Goal: Check status: Check status

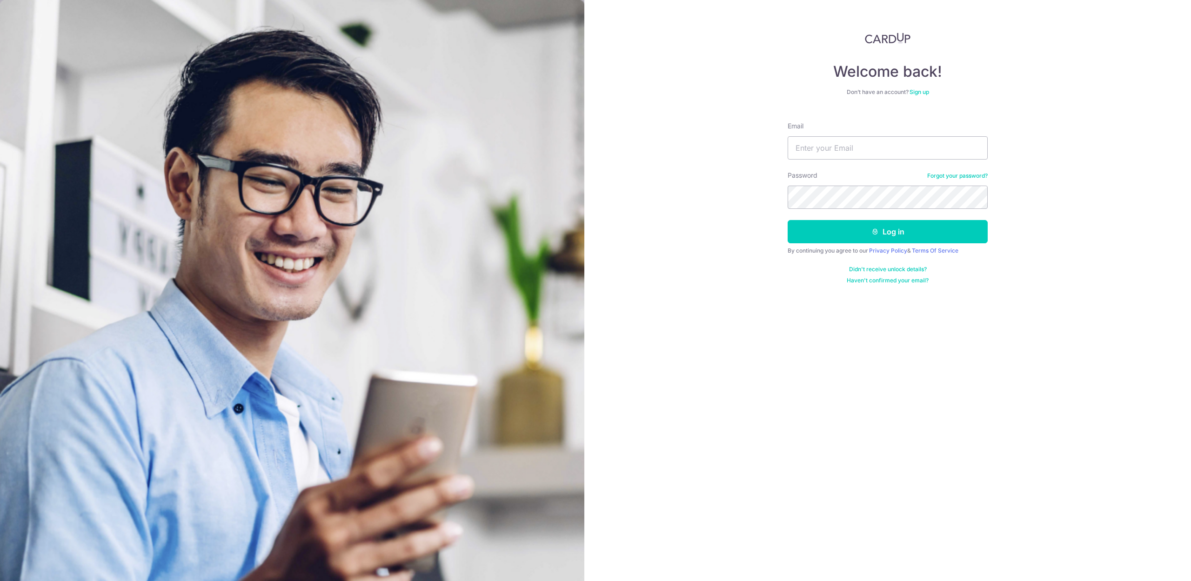
click at [680, 307] on div "Welcome back! Don’t have an account? Sign up Email Password Forgot your passwor…" at bounding box center [887, 290] width 607 height 581
click at [717, 345] on div "Welcome back! Don’t have an account? Sign up Email Password Forgot your passwor…" at bounding box center [887, 290] width 607 height 581
click at [911, 387] on div "Welcome back! Don’t have an account? Sign up Email Password Forgot your passwor…" at bounding box center [887, 290] width 607 height 581
click at [853, 147] on input "Email" at bounding box center [888, 147] width 200 height 23
type input "[EMAIL_ADDRESS][DOMAIN_NAME]"
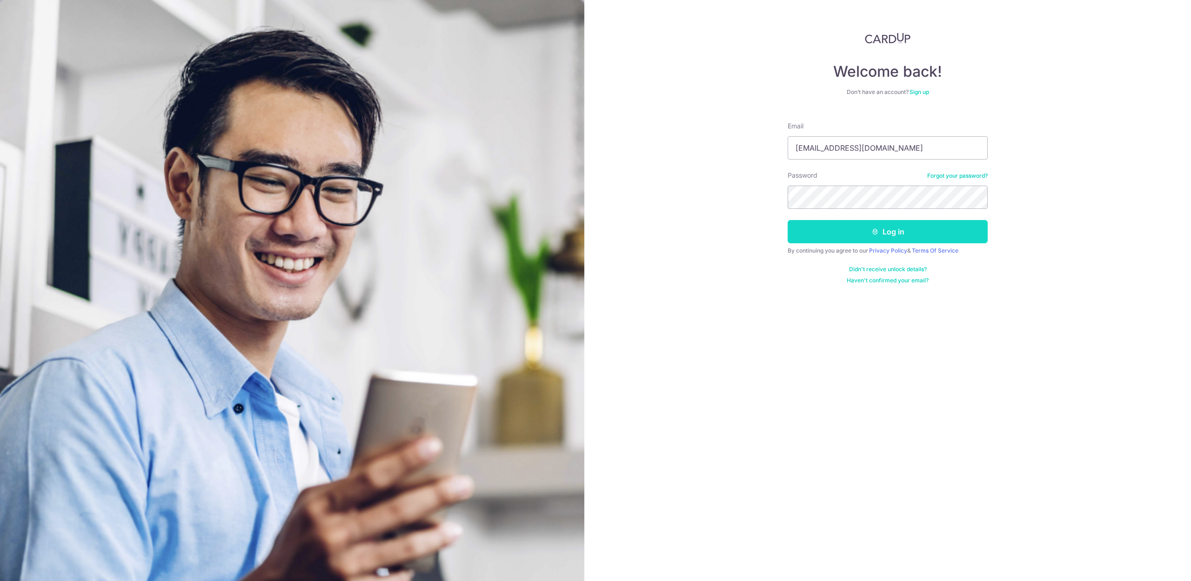
click at [911, 229] on button "Log in" at bounding box center [888, 231] width 200 height 23
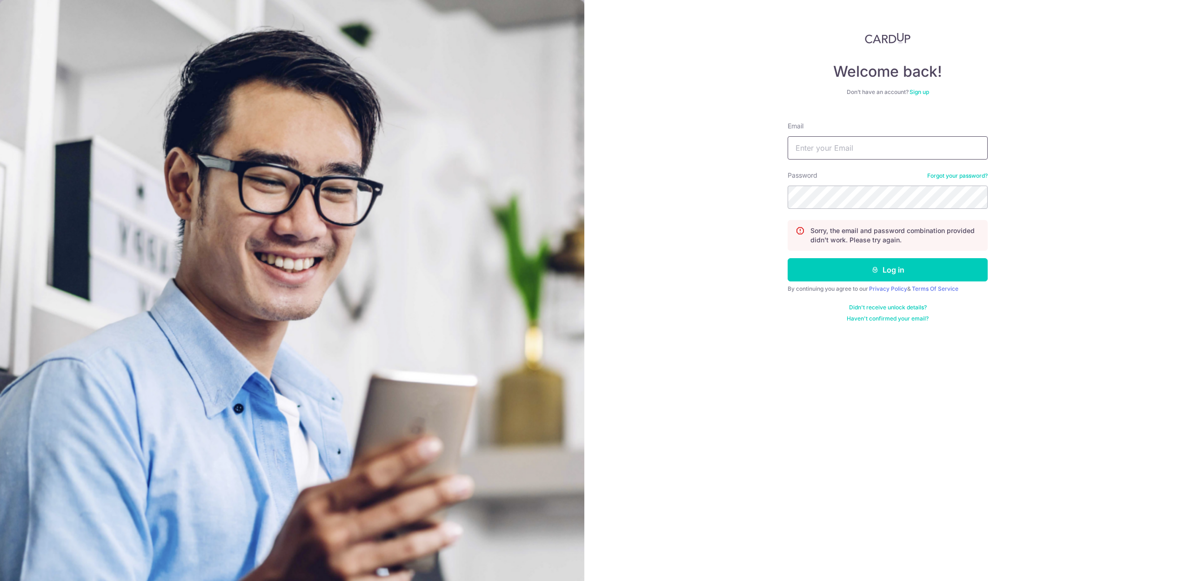
click at [870, 144] on input "Email" at bounding box center [888, 147] width 200 height 23
click at [948, 148] on input "[EMAIL_ADDRESS][DOMAIN_NAME]" at bounding box center [888, 147] width 200 height 23
type input "[EMAIL_ADDRESS][DOMAIN_NAME]"
click at [898, 265] on button "Log in" at bounding box center [888, 269] width 200 height 23
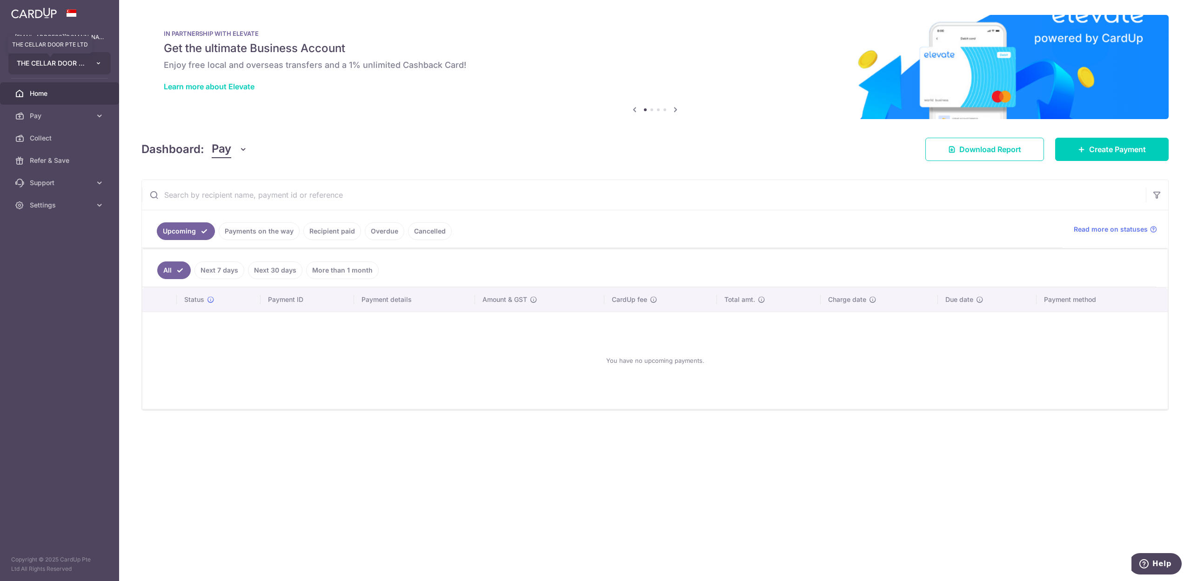
click at [51, 62] on span "THE CELLAR DOOR PTE LTD" at bounding box center [51, 63] width 69 height 9
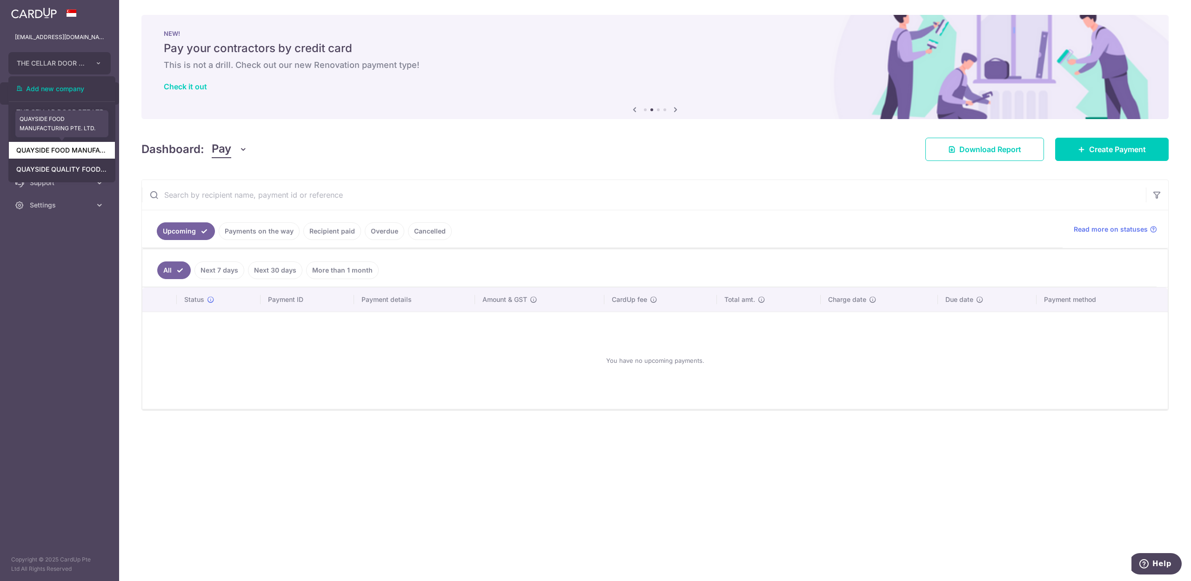
click at [38, 153] on link "QUAYSIDE FOOD MANUFACTURING PTE. LTD." at bounding box center [62, 150] width 106 height 17
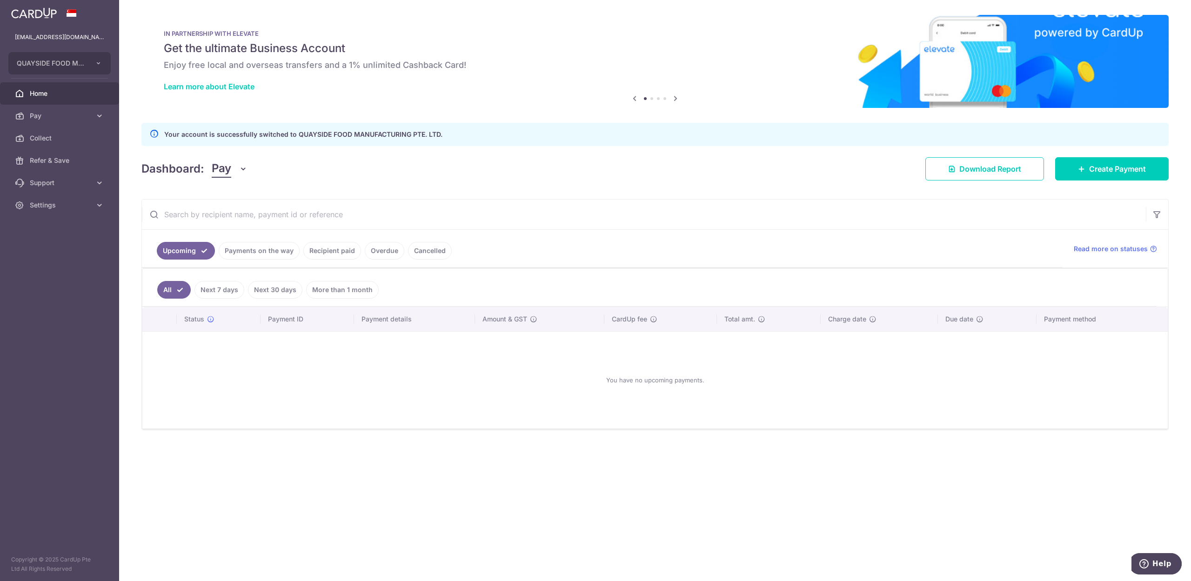
click at [261, 254] on link "Payments on the way" at bounding box center [259, 251] width 81 height 18
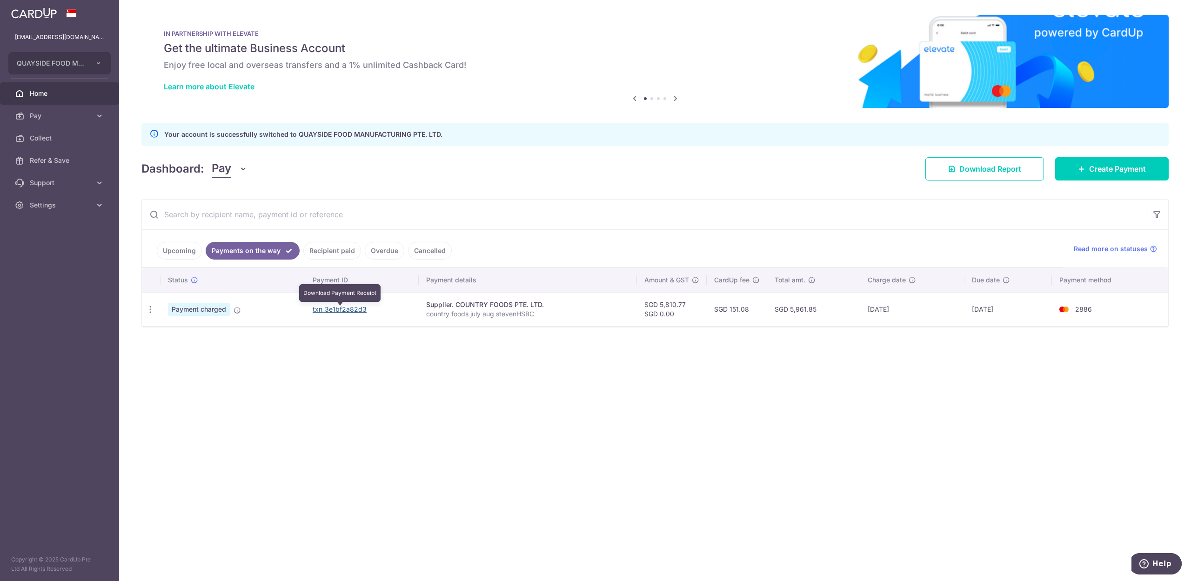
click at [358, 309] on link "txn_3e1bf2a82d3" at bounding box center [340, 309] width 54 height 8
